Goal: Transaction & Acquisition: Purchase product/service

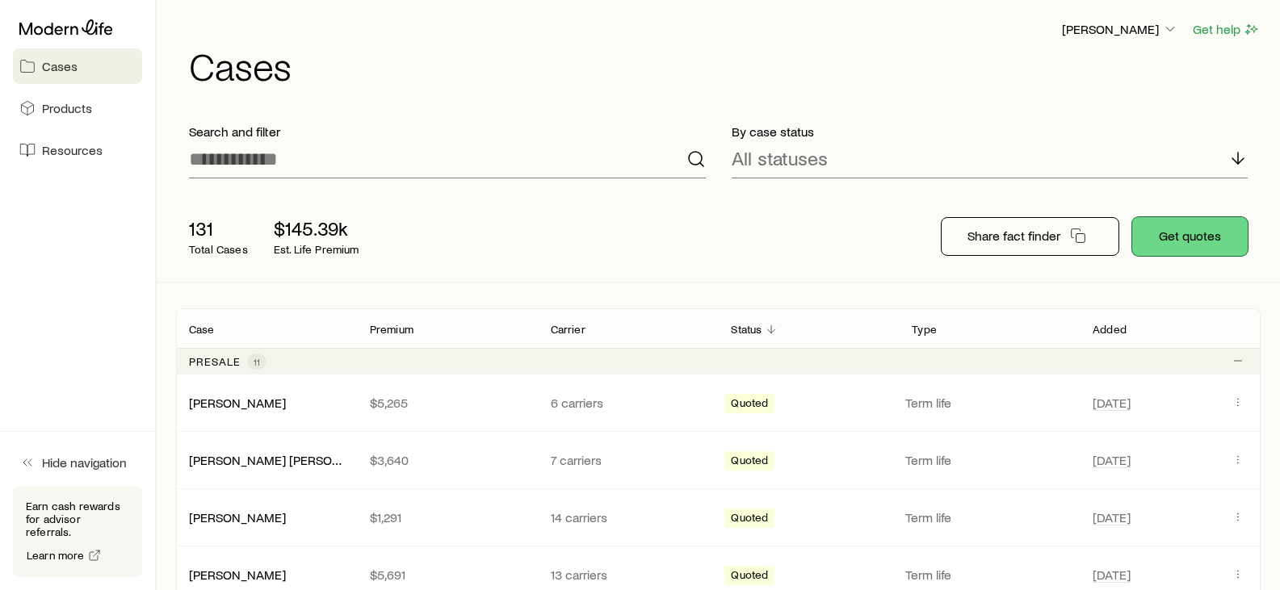
click at [1162, 237] on button "Get quotes" at bounding box center [1190, 236] width 116 height 39
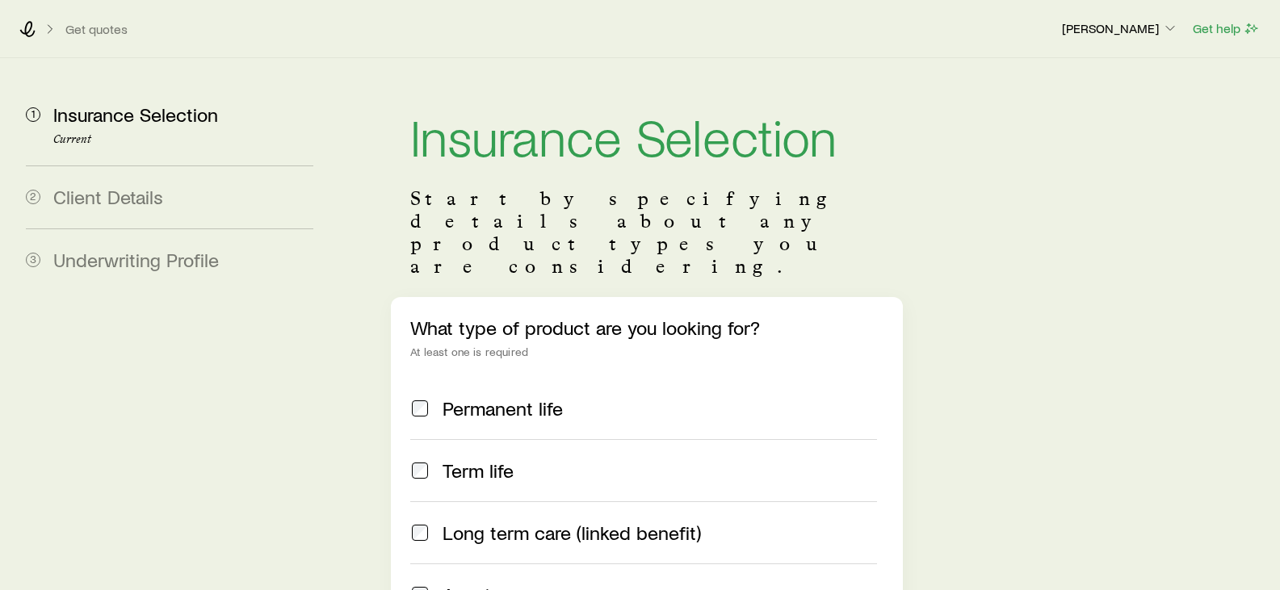
click at [483, 460] on span "Term life" at bounding box center [478, 471] width 71 height 23
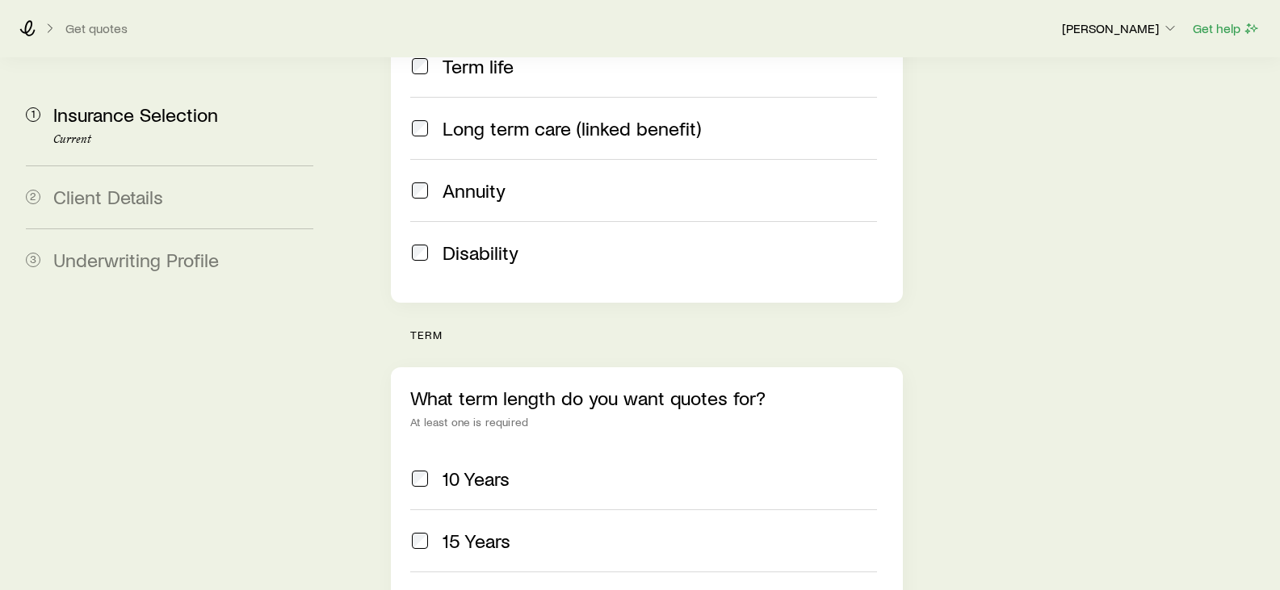
scroll to position [485, 0]
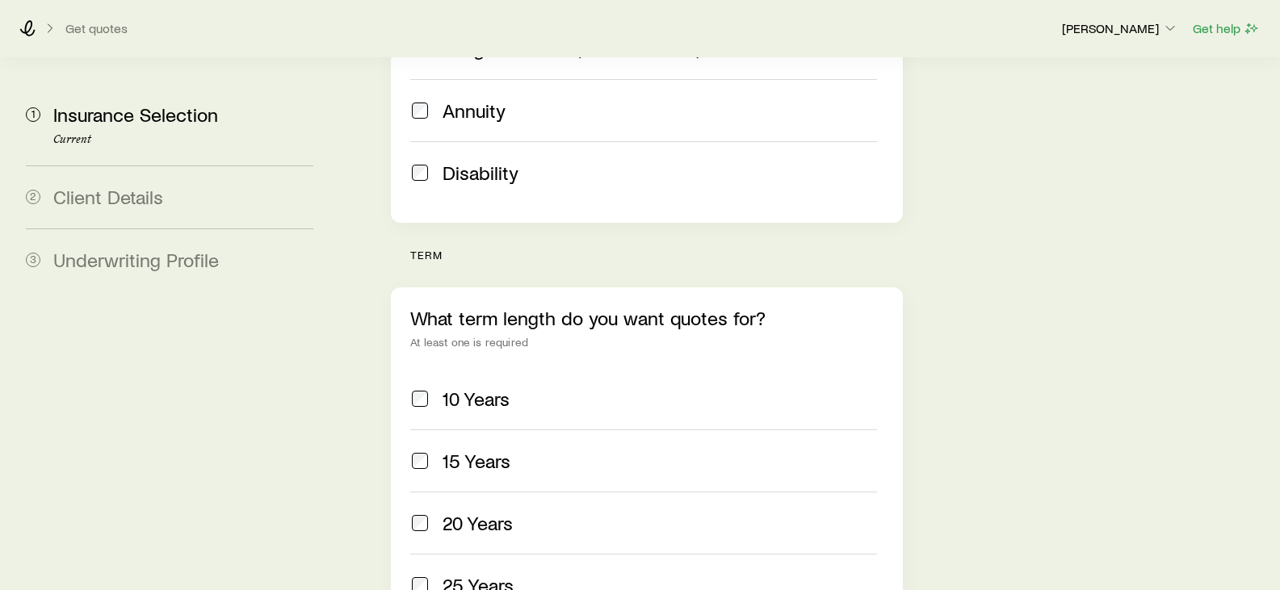
click at [475, 512] on span "20 Years" at bounding box center [478, 523] width 70 height 23
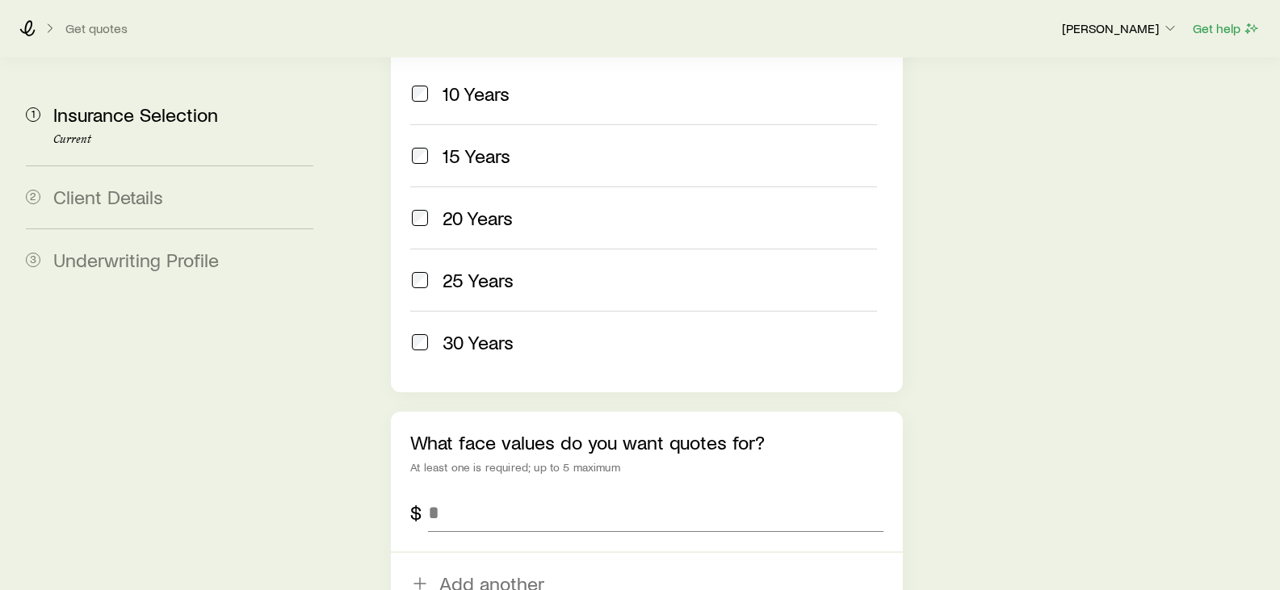
scroll to position [808, 0]
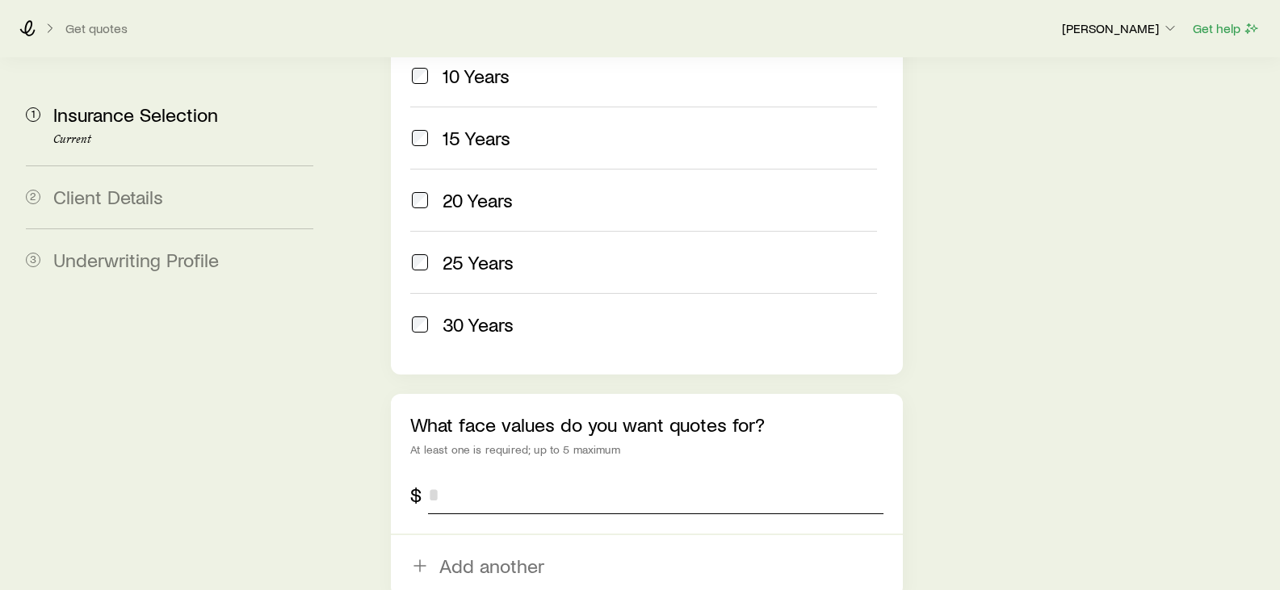
click at [499, 476] on input "tel" at bounding box center [655, 495] width 455 height 39
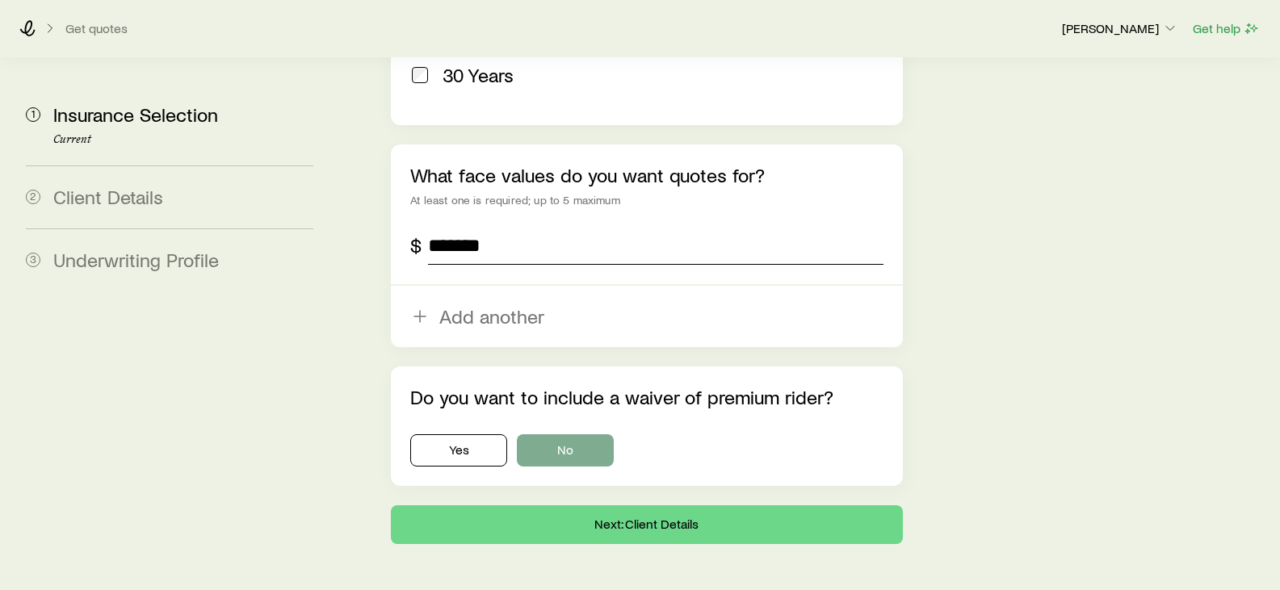
type input "*******"
click at [542, 435] on button "No" at bounding box center [565, 451] width 97 height 32
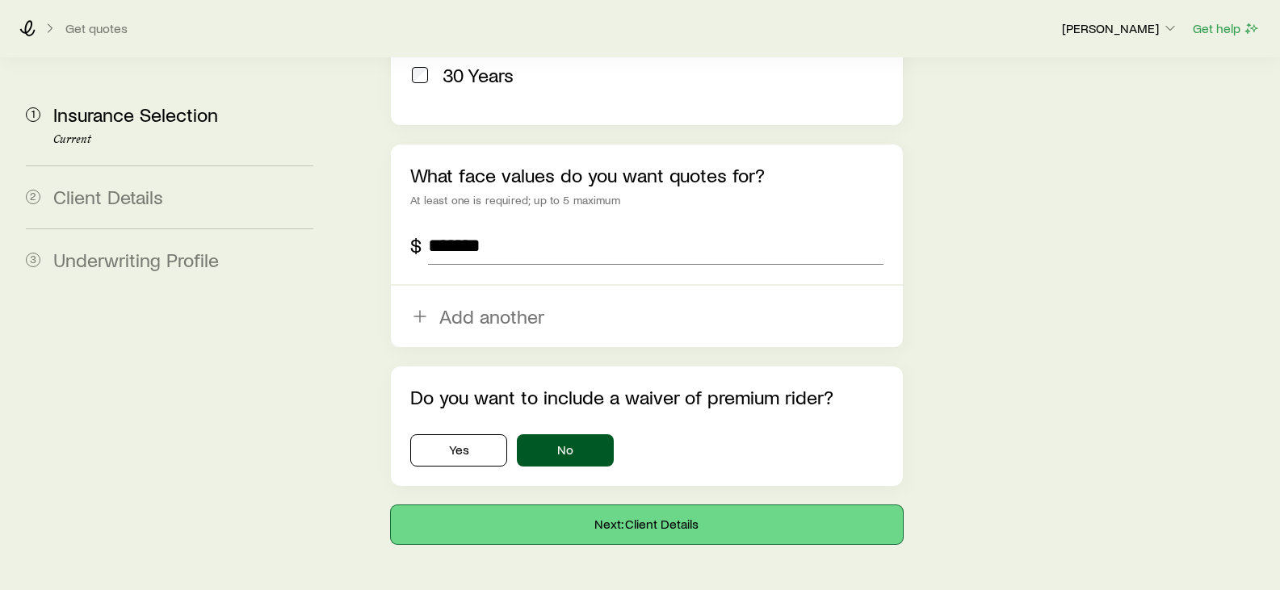
click at [543, 506] on button "Next: Client Details" at bounding box center [646, 525] width 511 height 39
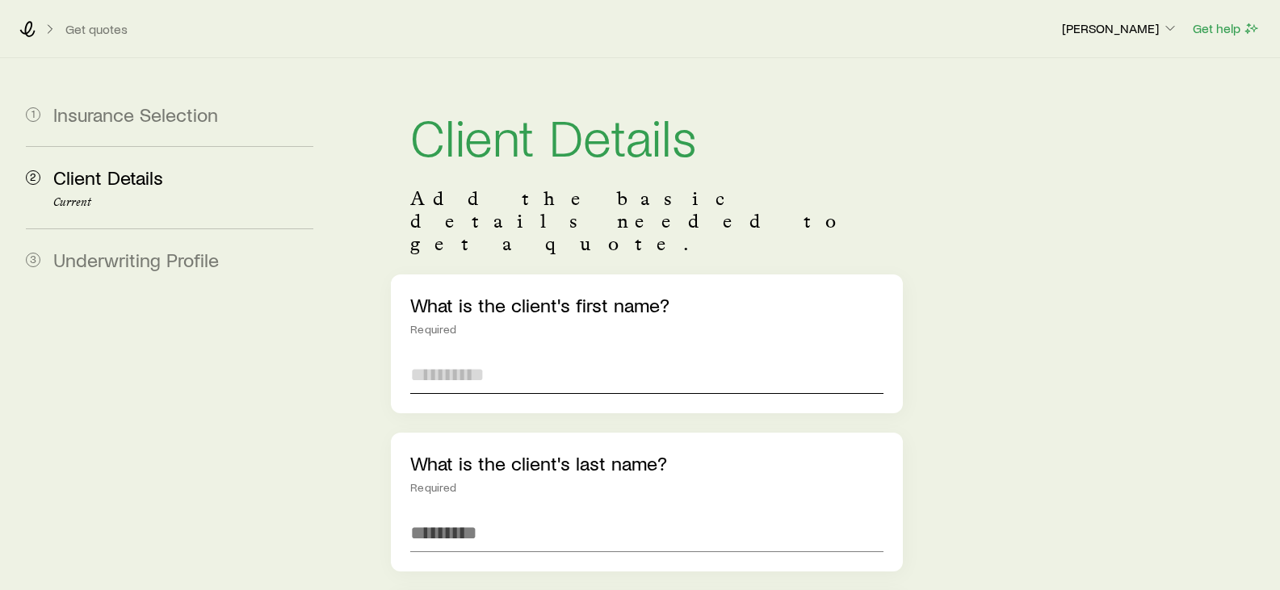
click at [513, 355] on input "text" at bounding box center [646, 374] width 473 height 39
type input "*****"
click at [475, 514] on input "text" at bounding box center [646, 533] width 473 height 39
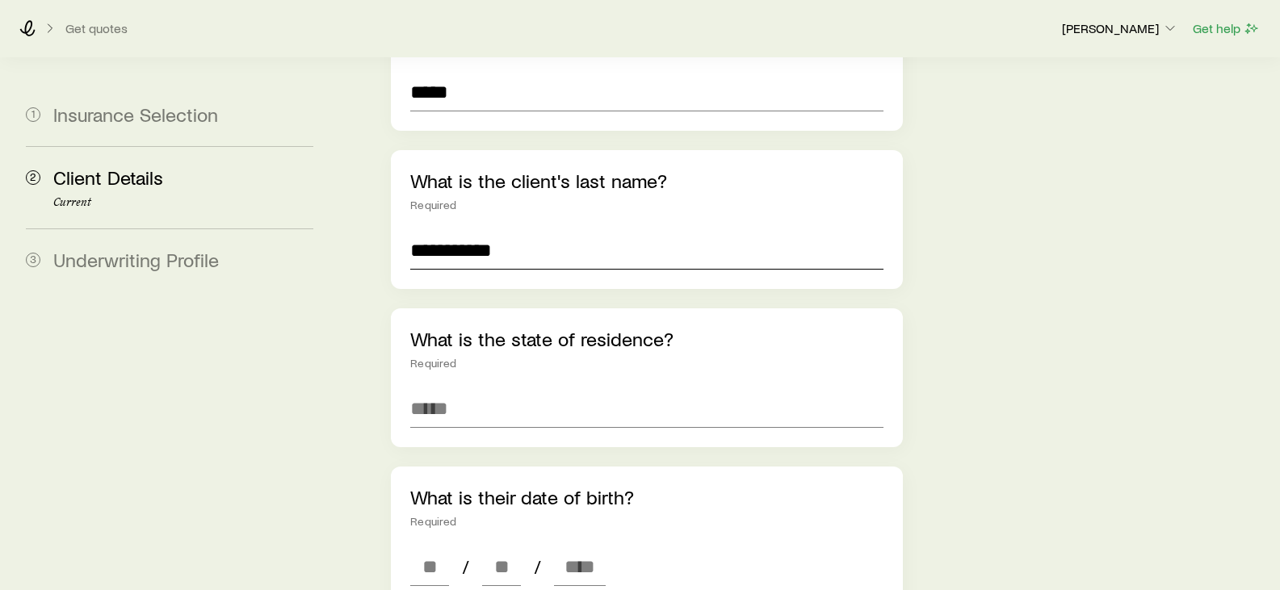
scroll to position [287, 0]
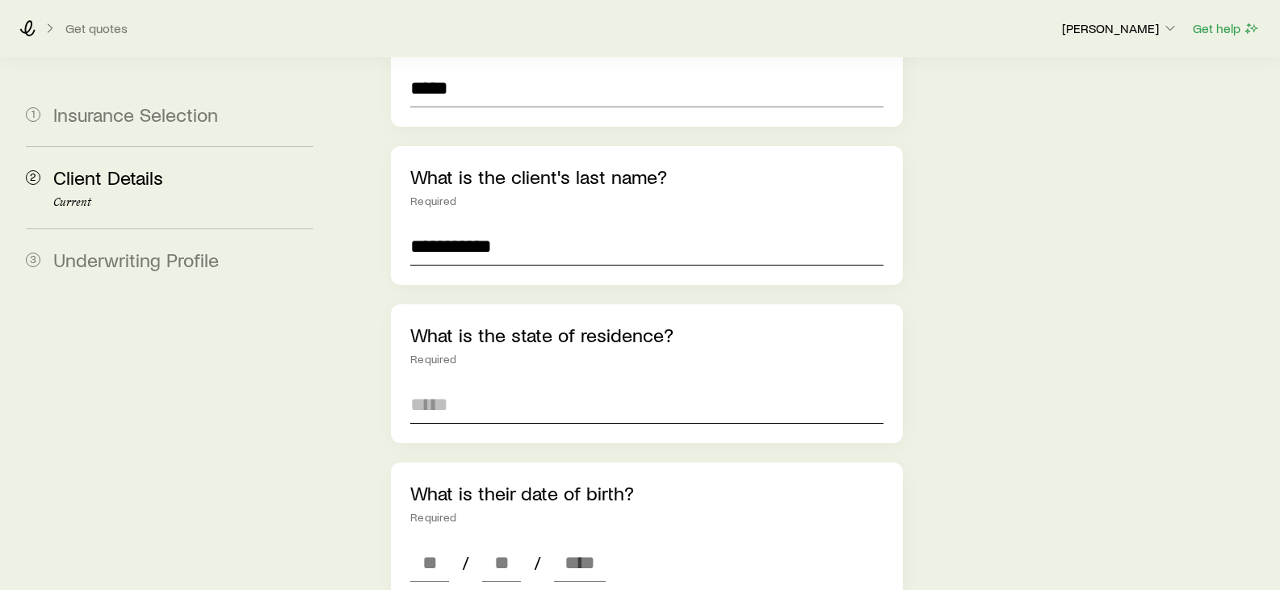
type input "**********"
click at [502, 385] on input at bounding box center [646, 404] width 473 height 39
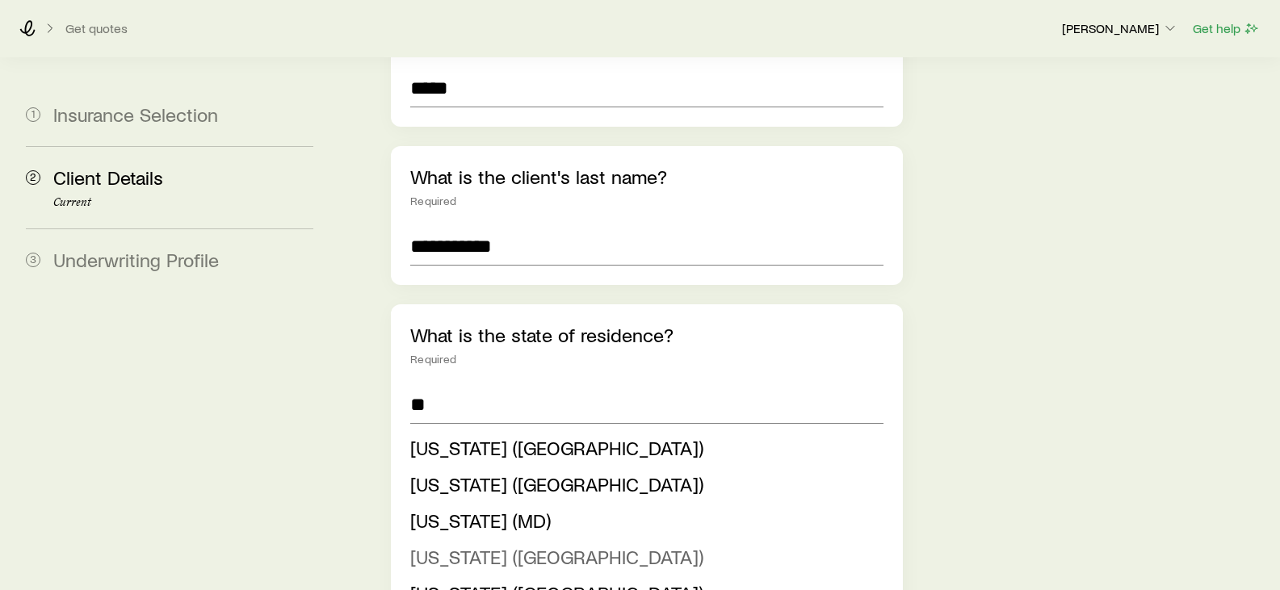
click at [491, 545] on span "[US_STATE] ([GEOGRAPHIC_DATA])" at bounding box center [556, 556] width 293 height 23
type input "**********"
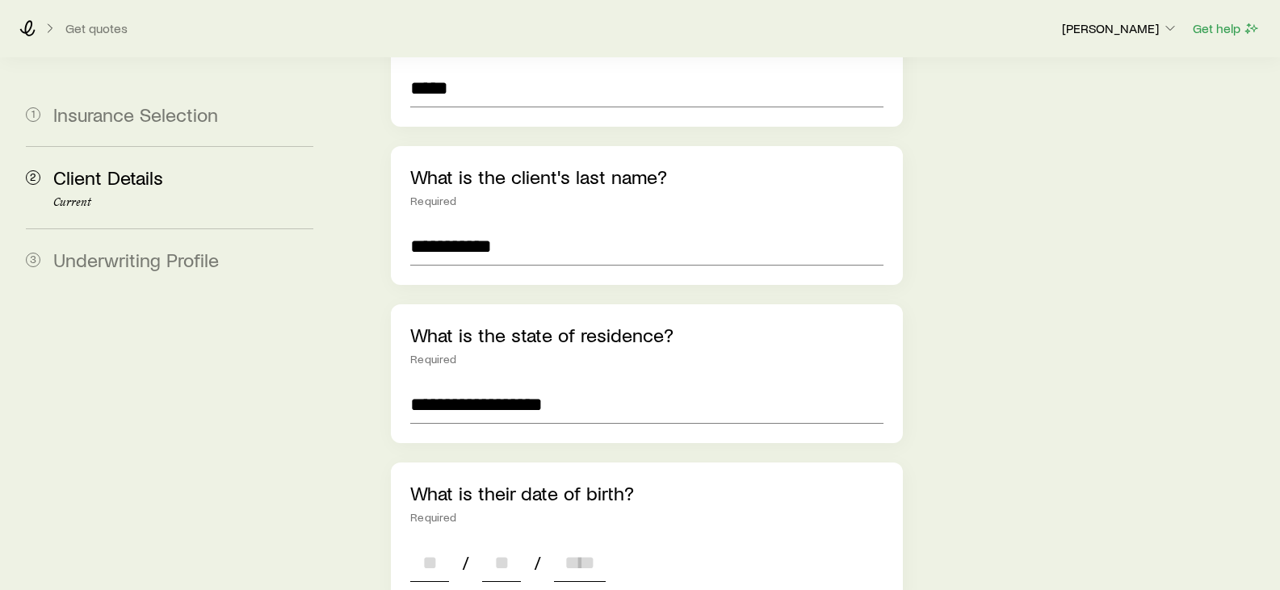
click at [435, 544] on input at bounding box center [429, 563] width 39 height 39
type input "**"
type input "****"
type input "*"
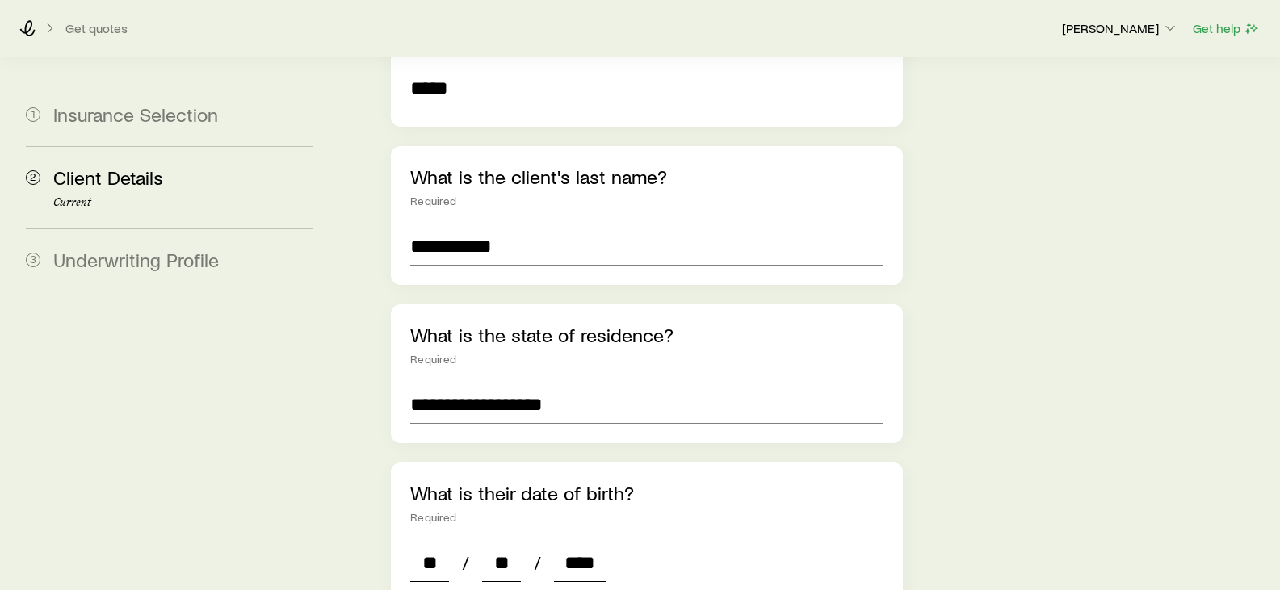
type input "*"
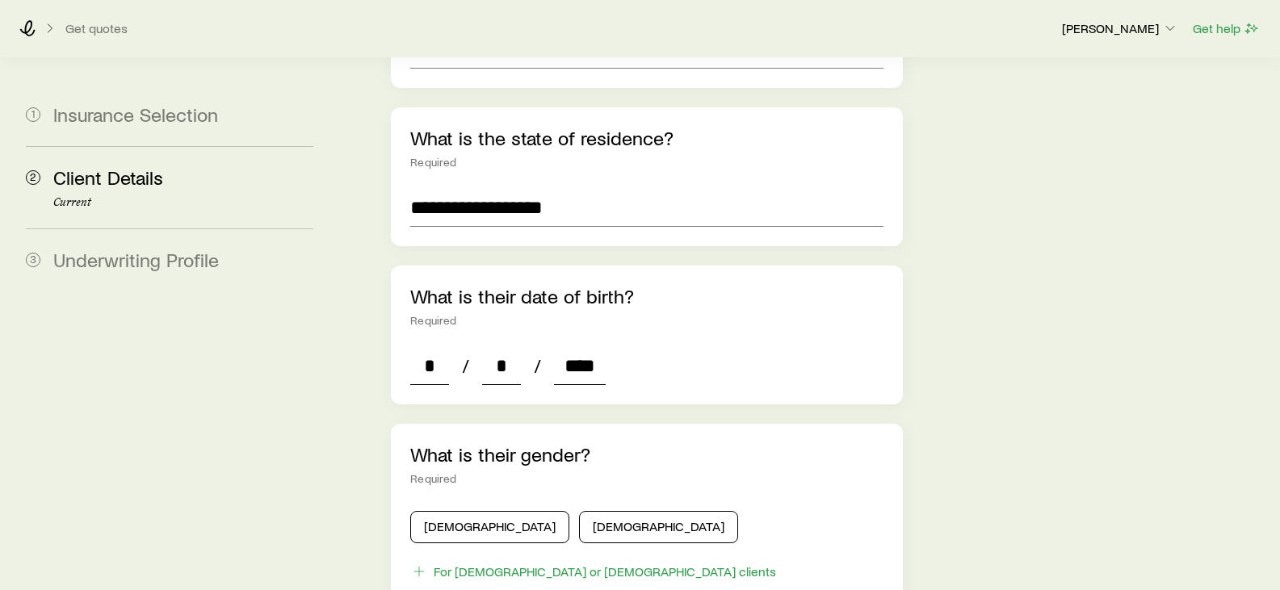
scroll to position [485, 0]
type input "****"
click at [579, 510] on button "[DEMOGRAPHIC_DATA]" at bounding box center [658, 526] width 159 height 32
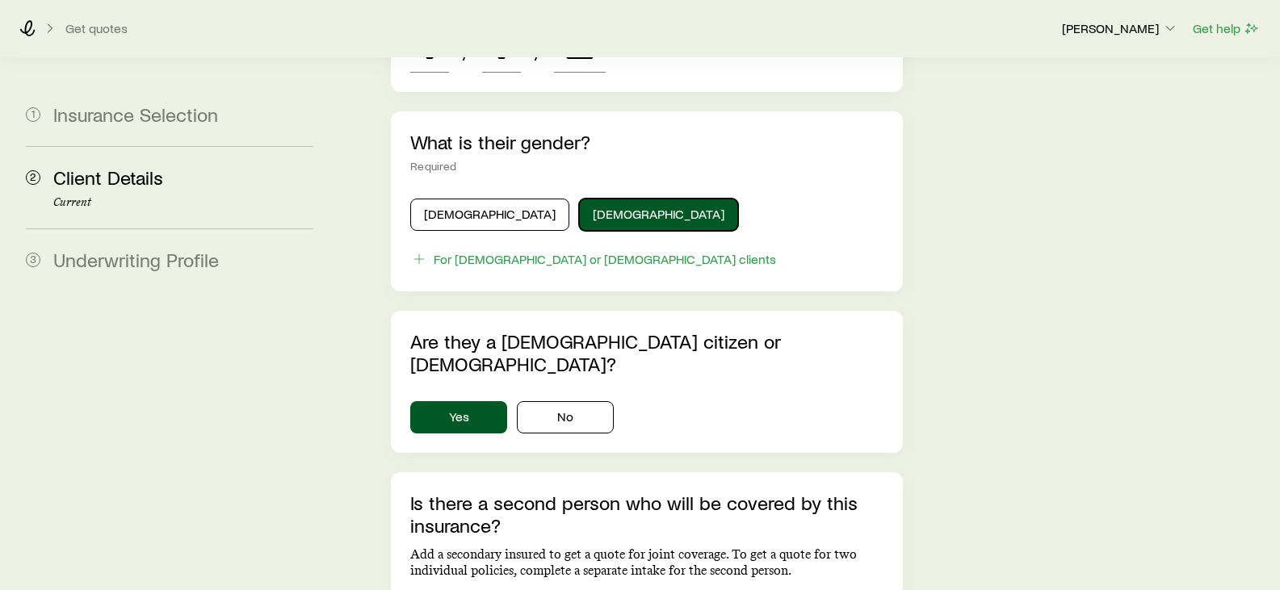
scroll to position [800, 0]
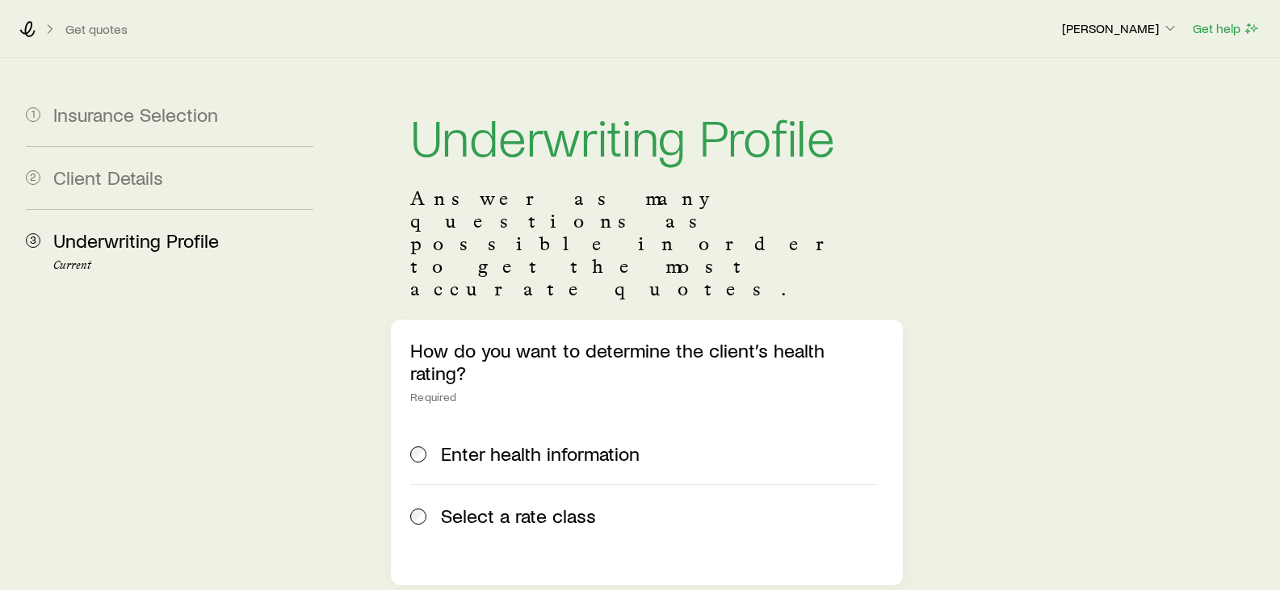
click at [548, 505] on span "Select a rate class" at bounding box center [518, 516] width 155 height 23
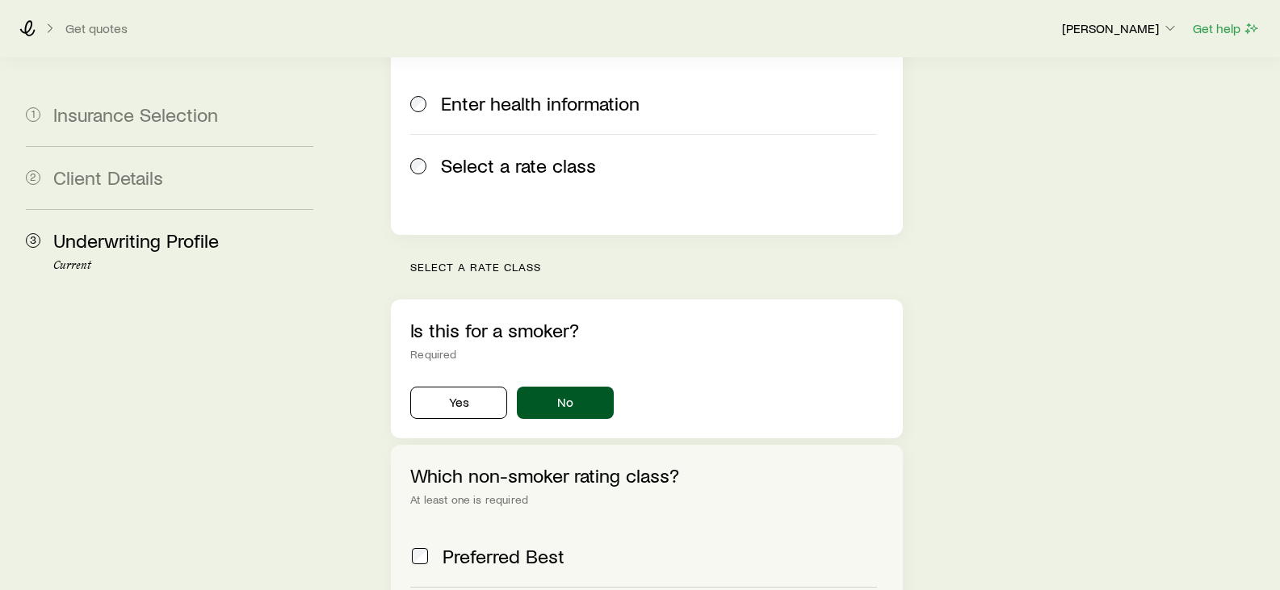
scroll to position [351, 0]
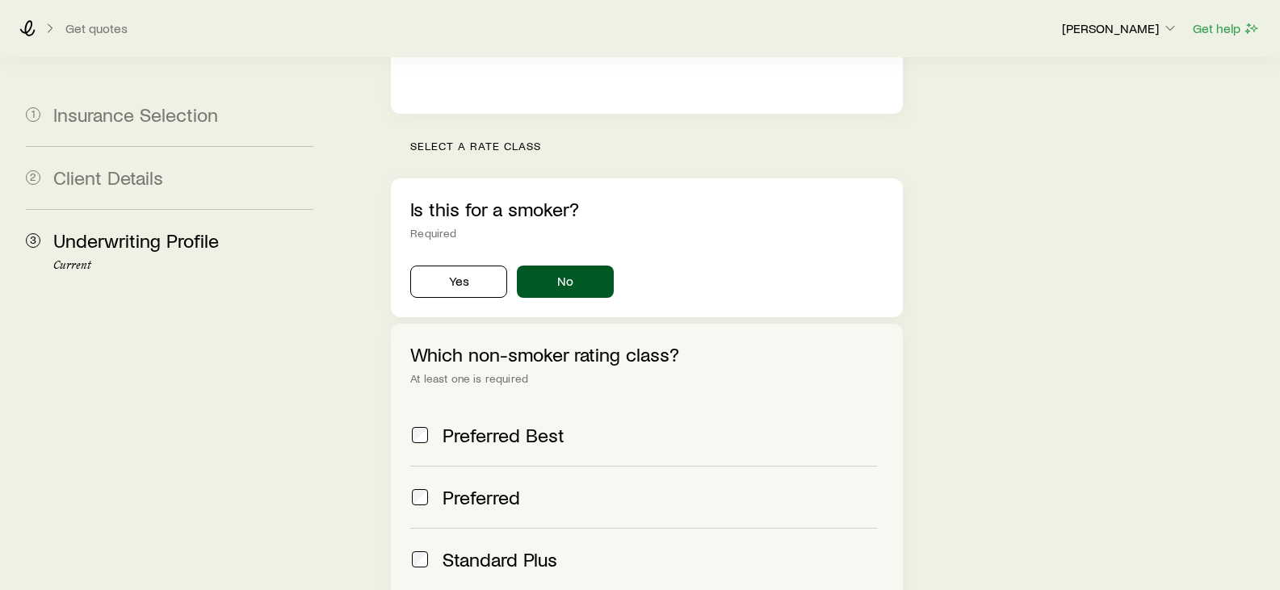
scroll to position [505, 0]
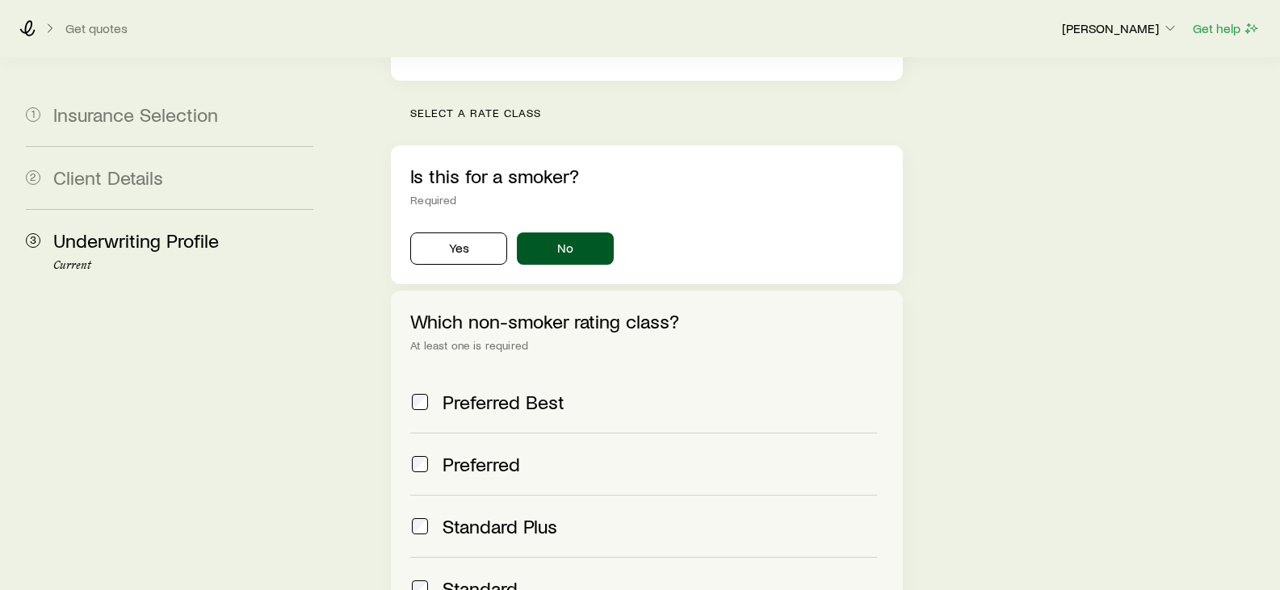
click at [509, 391] on span "Preferred Best" at bounding box center [504, 402] width 122 height 23
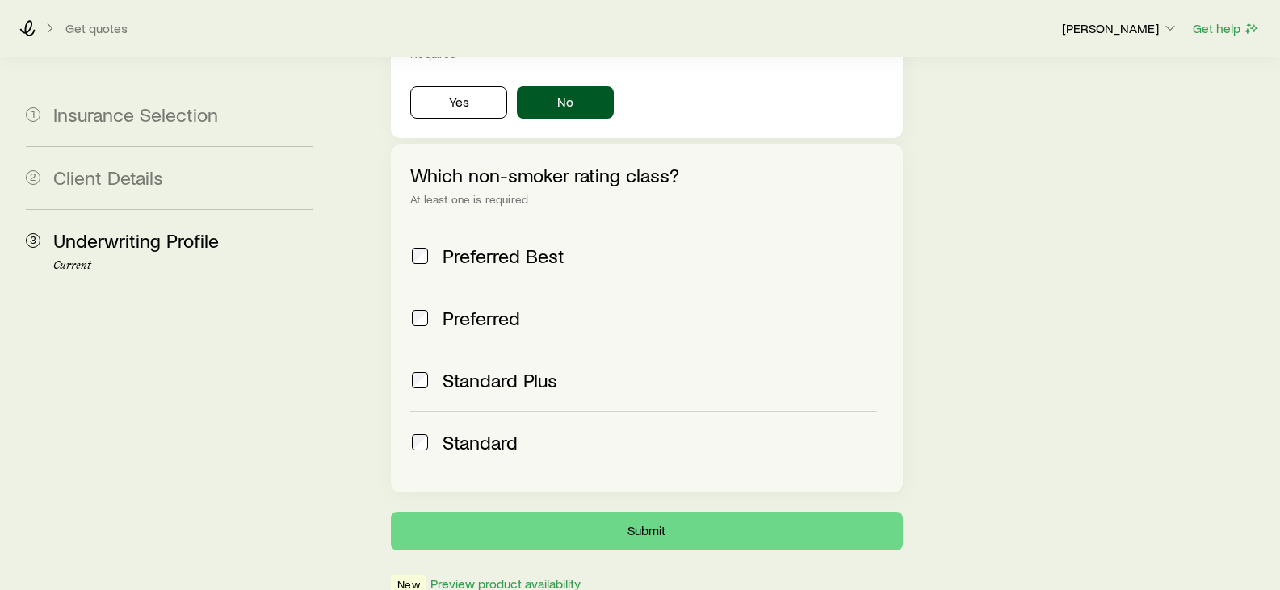
scroll to position [657, 0]
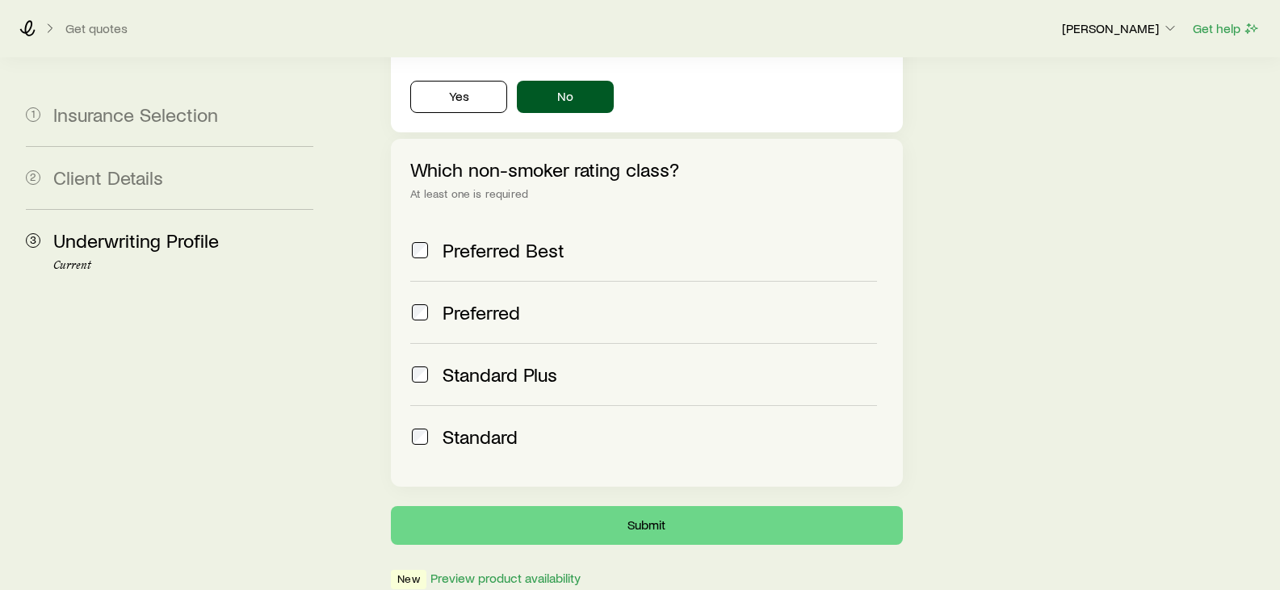
click at [479, 301] on span "Preferred" at bounding box center [482, 312] width 78 height 23
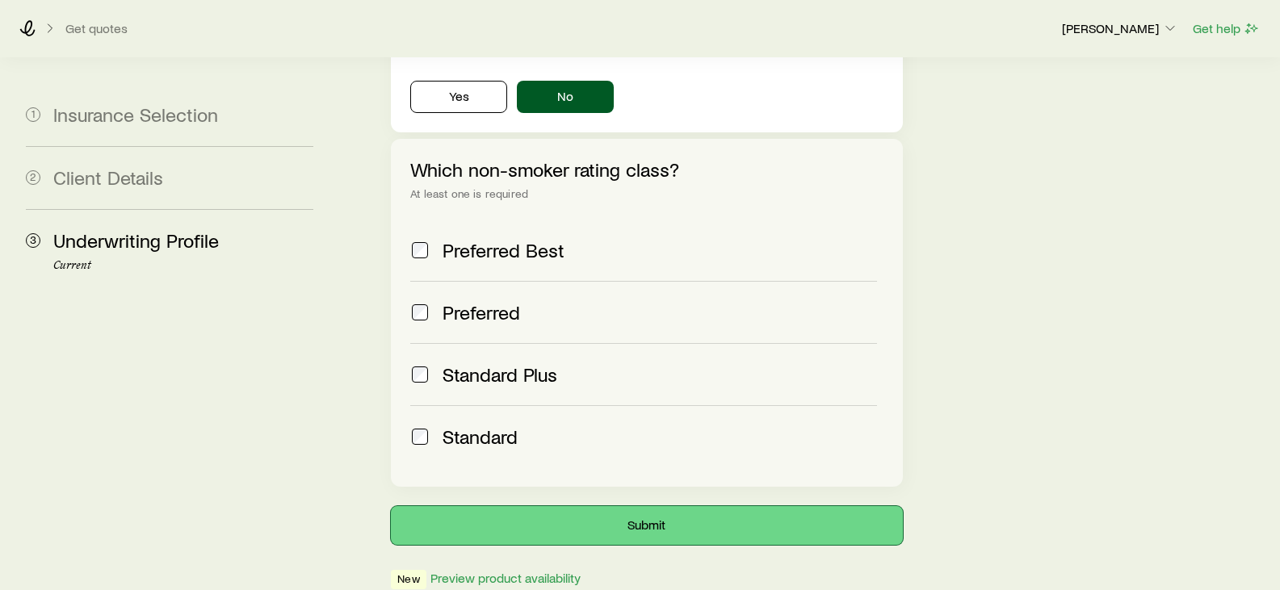
click at [639, 506] on button "Submit" at bounding box center [646, 525] width 511 height 39
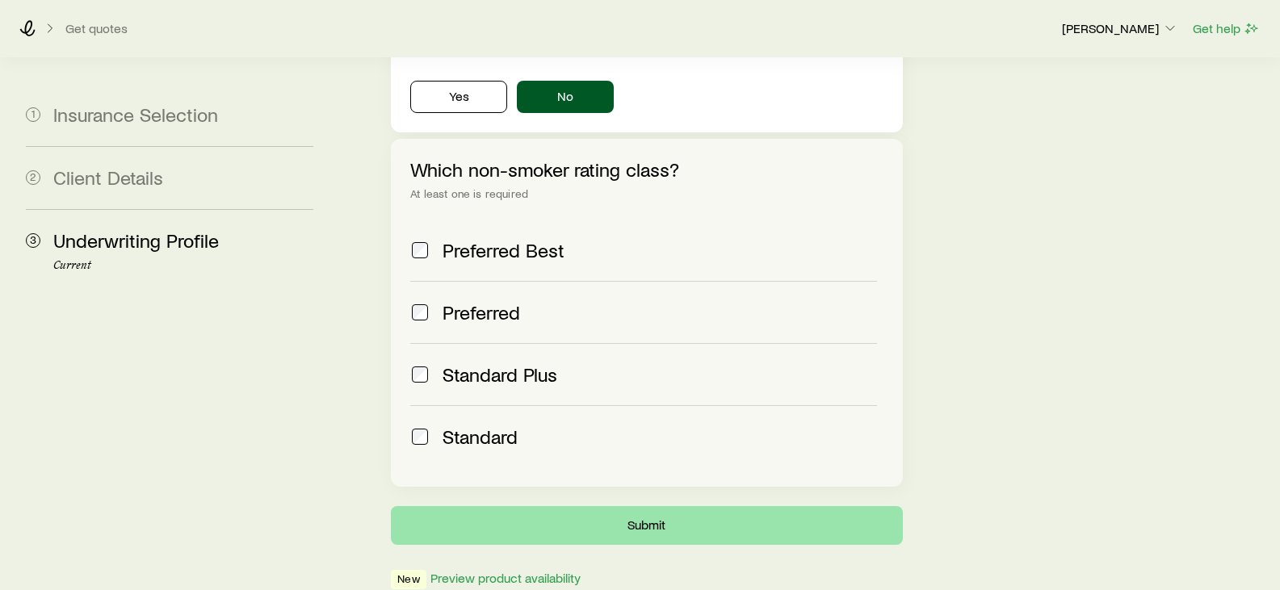
scroll to position [0, 0]
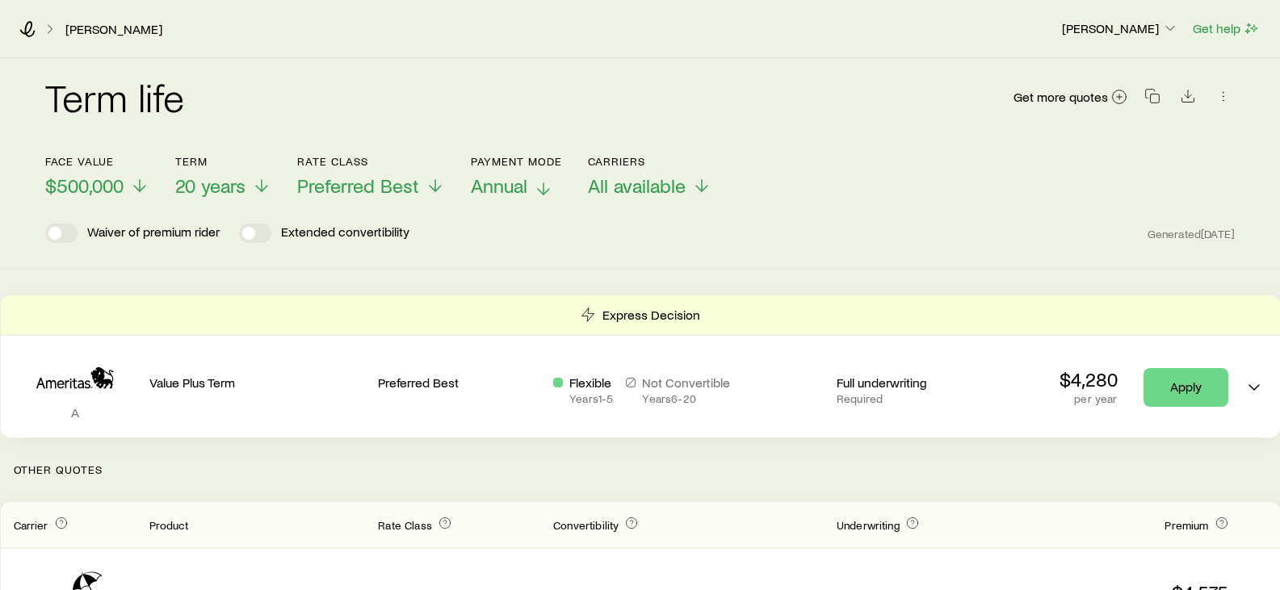
click at [503, 191] on span "Annual" at bounding box center [499, 185] width 57 height 23
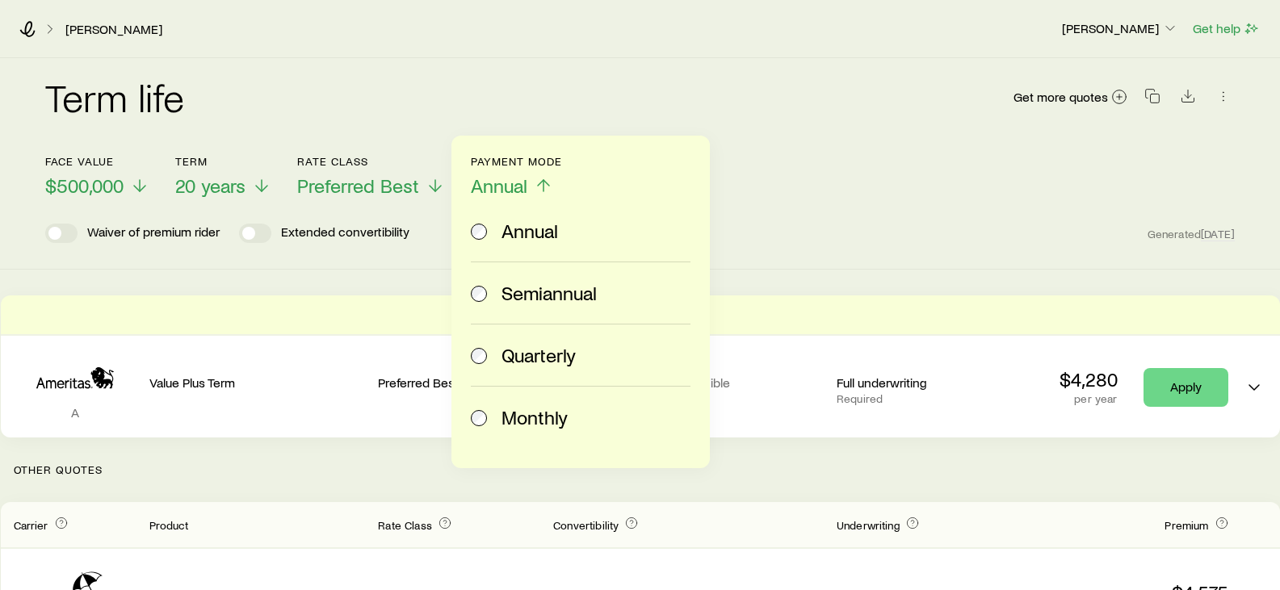
click at [503, 408] on span "Monthly" at bounding box center [535, 417] width 66 height 23
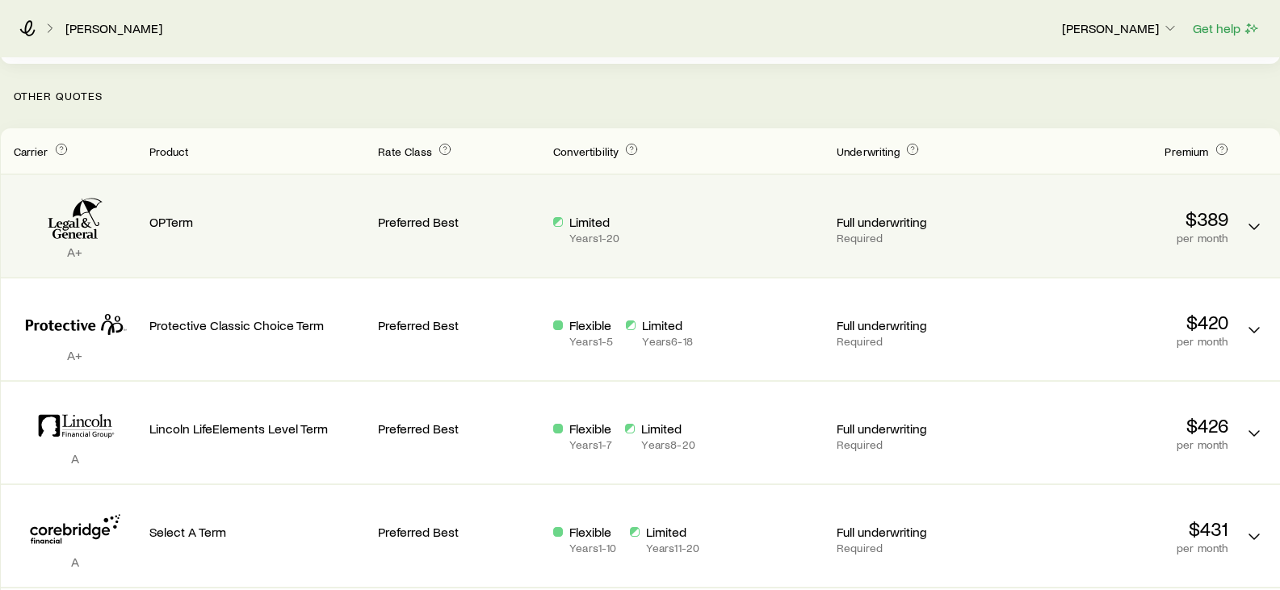
scroll to position [323, 0]
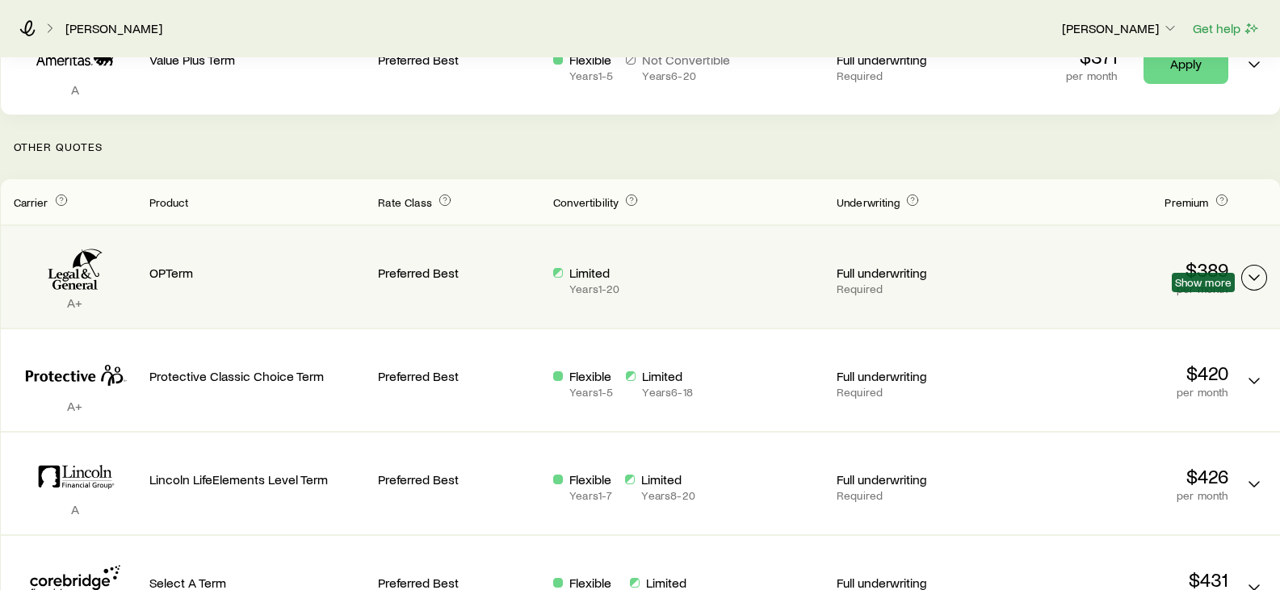
click at [1245, 277] on icon "Term quotes" at bounding box center [1254, 277] width 19 height 19
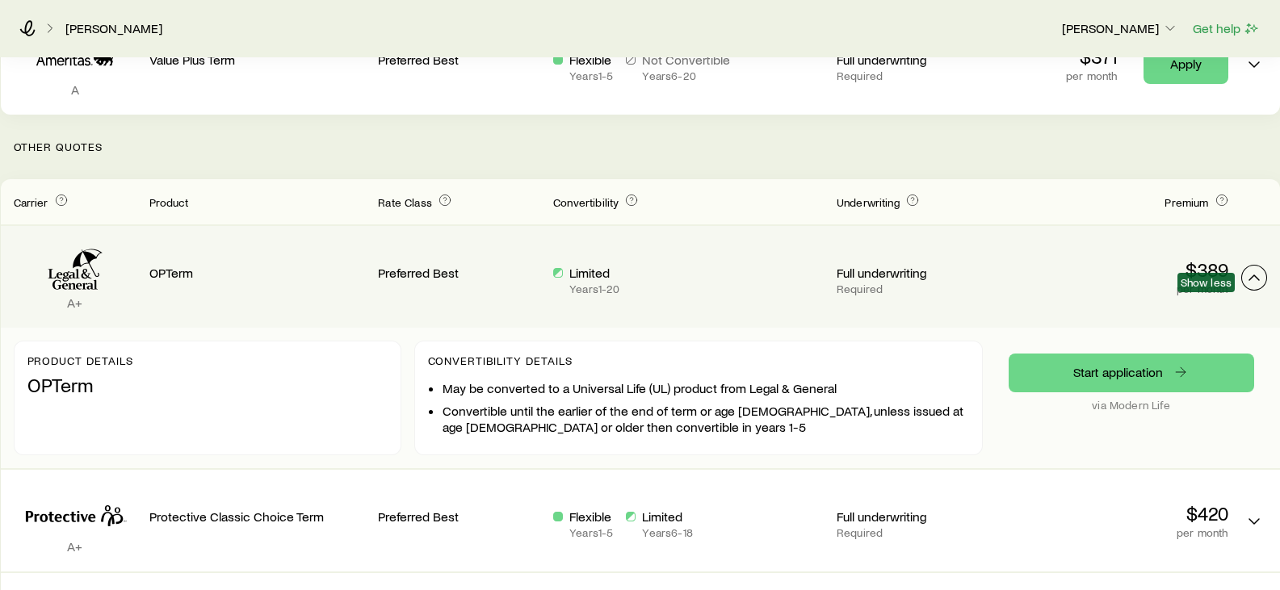
click at [1249, 275] on icon "Term quotes" at bounding box center [1254, 277] width 19 height 19
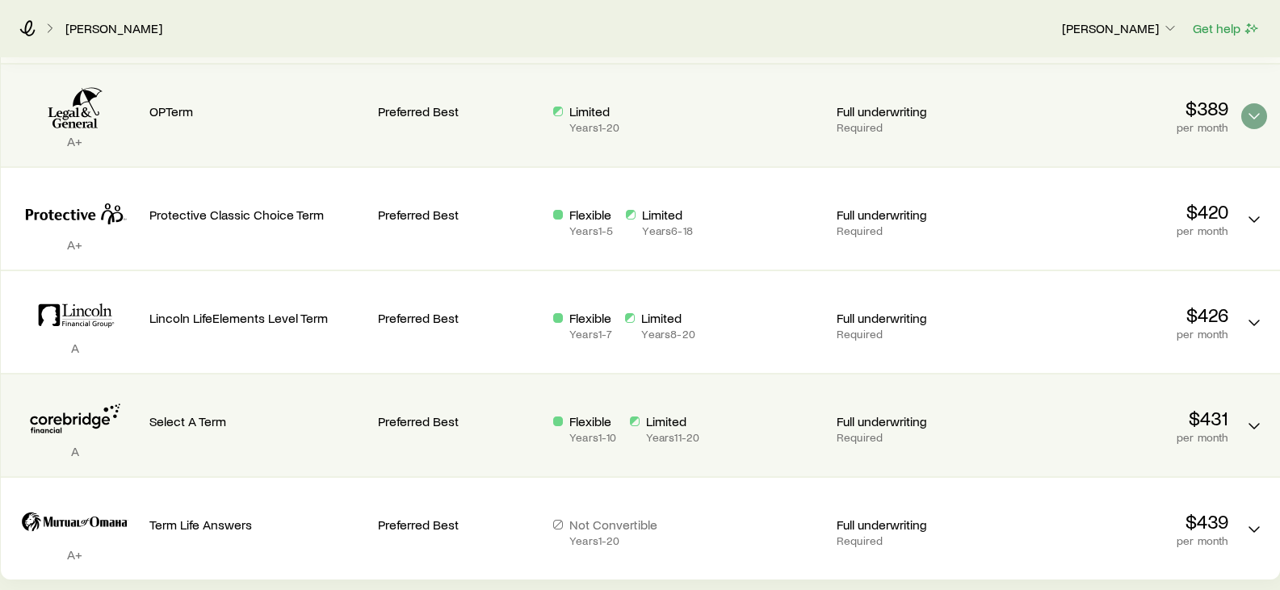
scroll to position [404, 0]
